Goal: Task Accomplishment & Management: Manage account settings

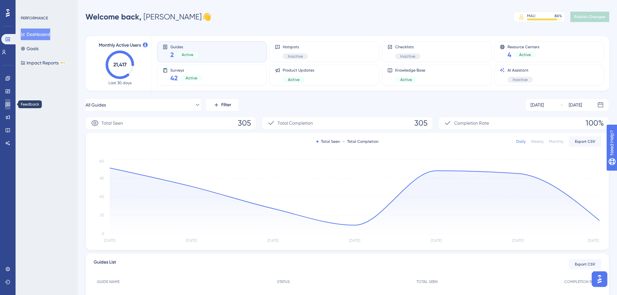
click at [6, 108] on link at bounding box center [7, 104] width 5 height 10
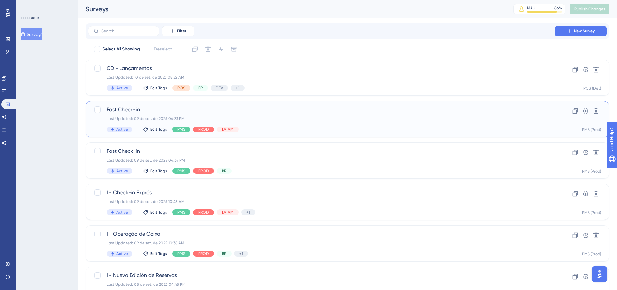
click at [291, 111] on span "Fast Check-in" at bounding box center [322, 110] width 430 height 8
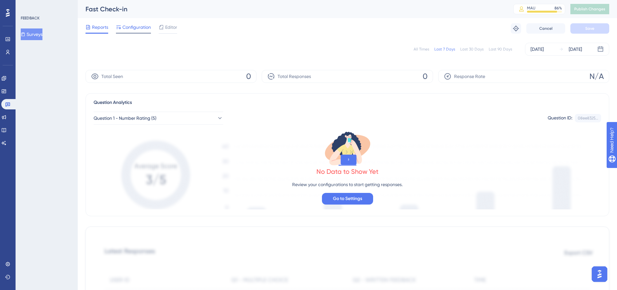
click at [131, 32] on div "Configuration" at bounding box center [133, 28] width 35 height 10
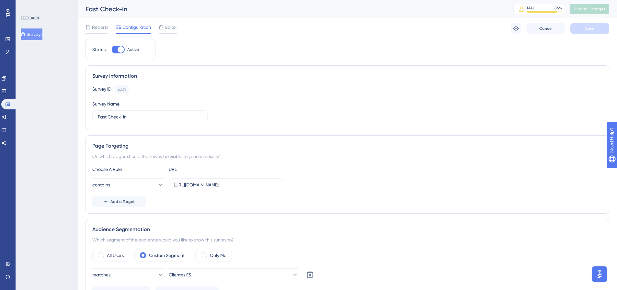
click at [34, 34] on button "Surveys" at bounding box center [32, 34] width 22 height 12
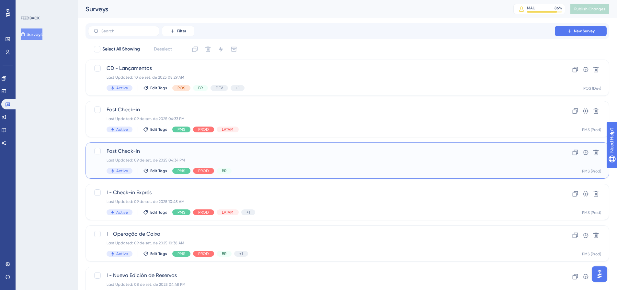
click at [269, 159] on div "Last Updated: 09 de set. de 2025 04:34 PM" at bounding box center [322, 160] width 430 height 5
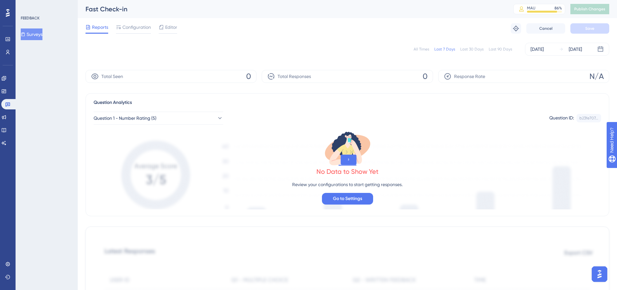
click at [136, 34] on div "Reports Configuration Editor Troubleshoot Cancel Save" at bounding box center [347, 28] width 524 height 21
click at [134, 29] on span "Configuration" at bounding box center [136, 27] width 28 height 8
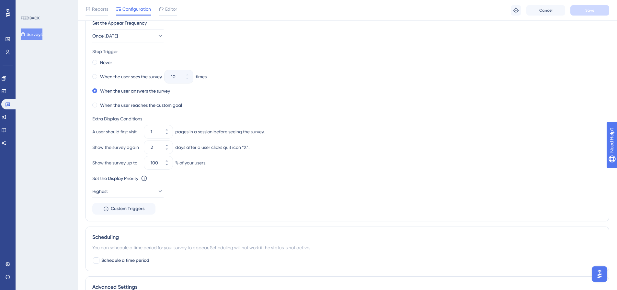
scroll to position [422, 0]
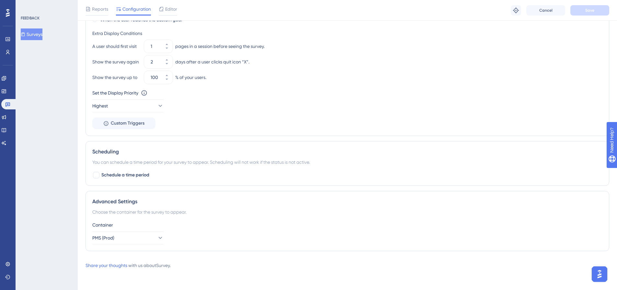
click at [33, 31] on button "Surveys" at bounding box center [32, 34] width 22 height 12
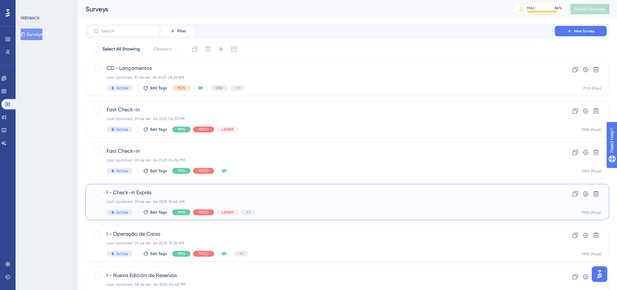
click at [269, 195] on span "I - Check-in Exprés" at bounding box center [322, 193] width 430 height 8
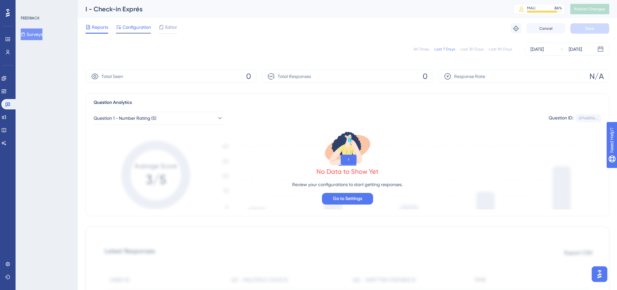
click at [127, 32] on div "Configuration" at bounding box center [133, 28] width 35 height 10
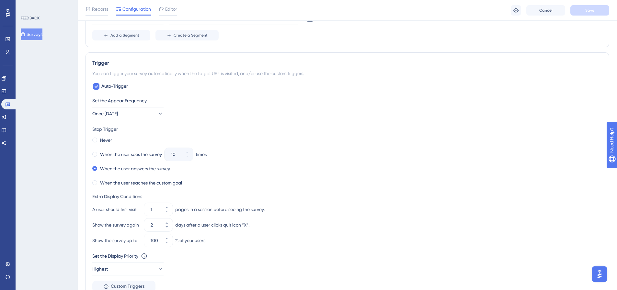
scroll to position [422, 0]
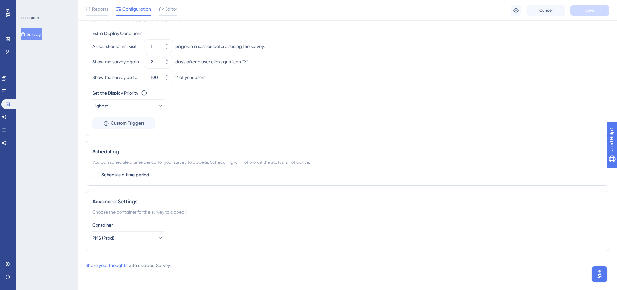
click at [42, 33] on button "Surveys" at bounding box center [32, 34] width 22 height 12
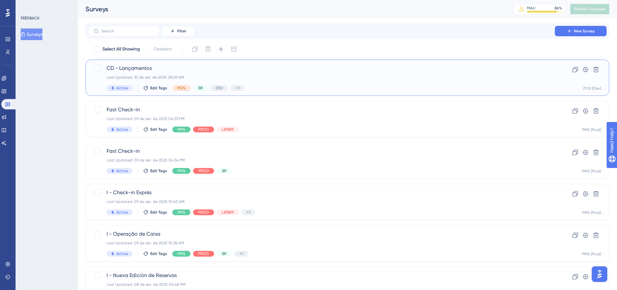
click at [263, 79] on div "Last Updated: 10 de set. de 2025 08:29 AM" at bounding box center [322, 77] width 430 height 5
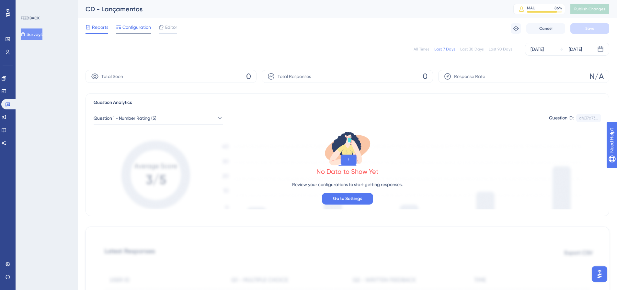
click at [144, 29] on span "Configuration" at bounding box center [136, 27] width 28 height 8
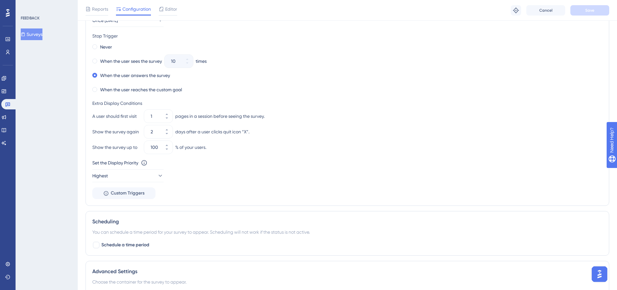
scroll to position [260, 0]
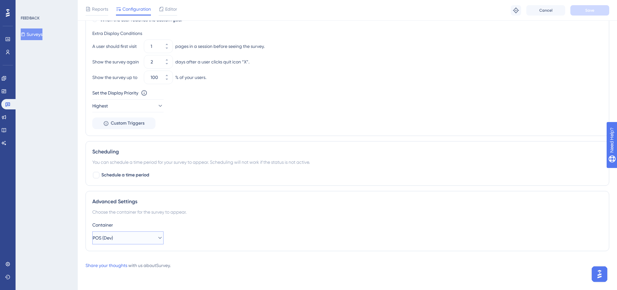
click at [160, 234] on button "POS (Dev)" at bounding box center [127, 237] width 71 height 13
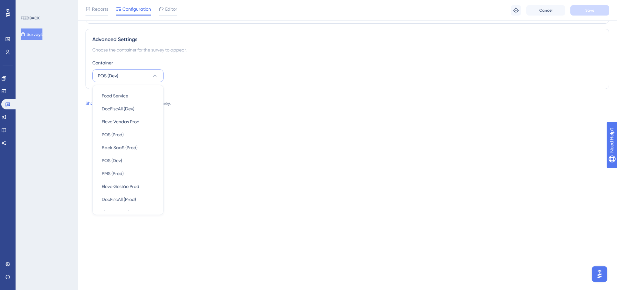
scroll to position [53, 0]
click at [222, 103] on div "Share your thoughts with us about Survey ." at bounding box center [347, 103] width 524 height 8
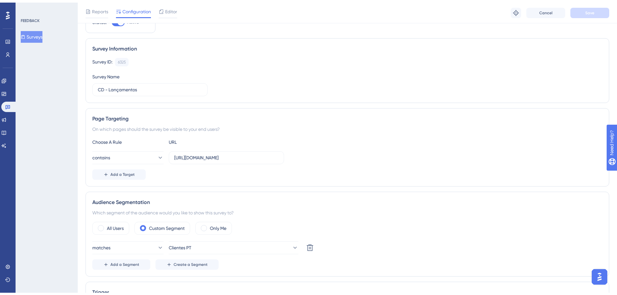
scroll to position [0, 0]
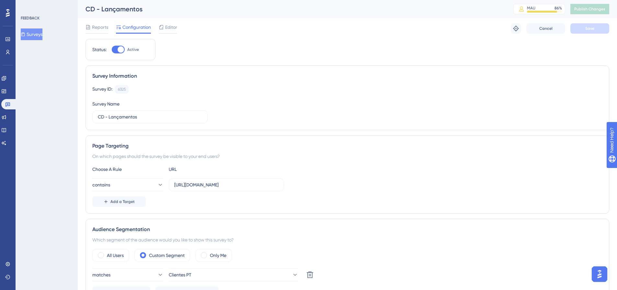
click at [133, 28] on span "Configuration" at bounding box center [136, 27] width 28 height 8
click at [32, 30] on button "Surveys" at bounding box center [32, 34] width 22 height 12
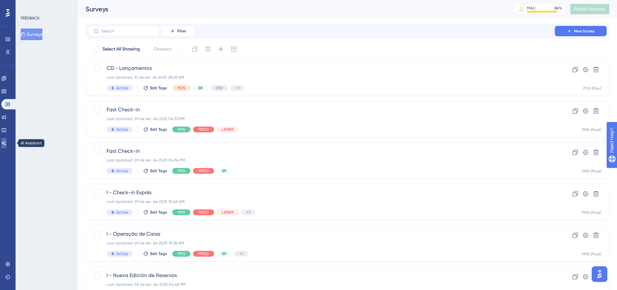
click at [4, 141] on link at bounding box center [3, 143] width 5 height 10
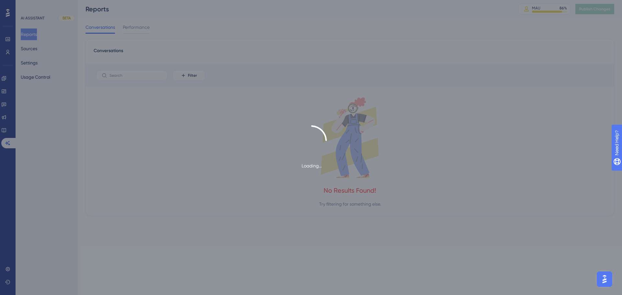
click at [3, 272] on div "Loading..." at bounding box center [311, 147] width 622 height 295
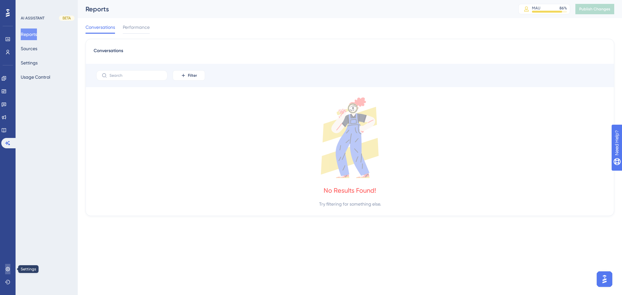
click at [5, 272] on link at bounding box center [7, 269] width 5 height 10
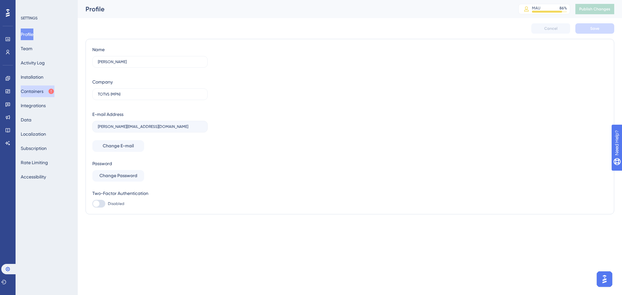
click at [54, 93] on button "Containers" at bounding box center [38, 91] width 34 height 12
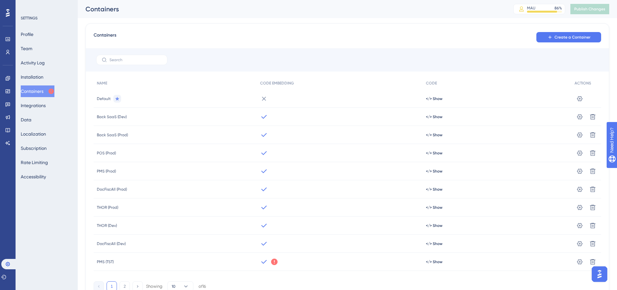
click at [5, 15] on div at bounding box center [8, 13] width 10 height 10
